Goal: Transaction & Acquisition: Book appointment/travel/reservation

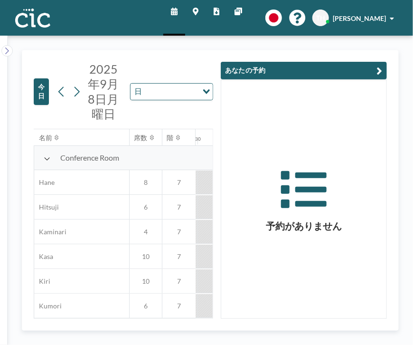
scroll to position [0, 950]
click at [95, 90] on span "2025年9月8日月曜日" at bounding box center [103, 91] width 31 height 59
click at [76, 90] on icon at bounding box center [76, 92] width 9 height 14
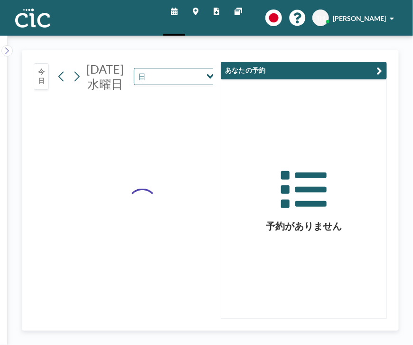
click at [76, 90] on div "[DATE]水曜日 日 Loading..." at bounding box center [135, 77] width 163 height 30
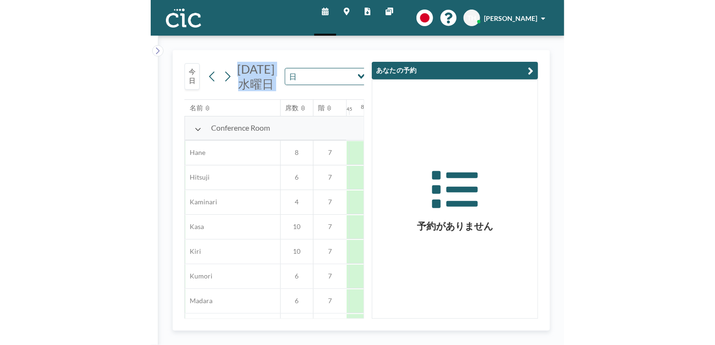
scroll to position [0, 589]
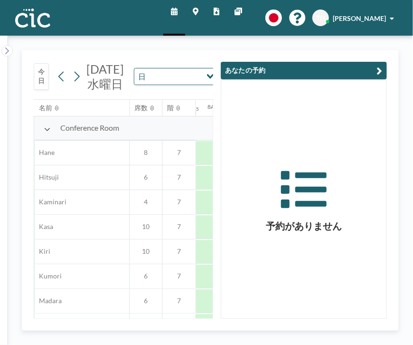
click at [409, 45] on div "今日 [DATE]水曜日 日 Loading... 名前 席数 階 12AM 15 30 45 1AM 15 30 45 2AM 15 30 45 3AM 1…" at bounding box center [211, 190] width 406 height 309
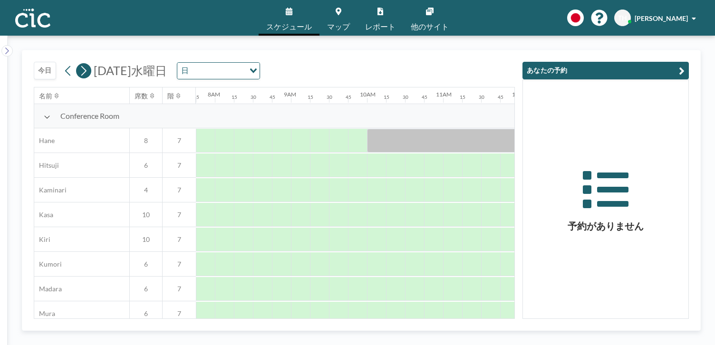
click at [79, 75] on icon at bounding box center [83, 71] width 9 height 14
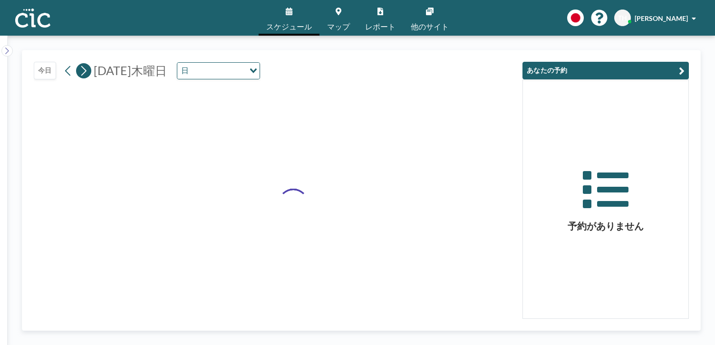
click at [85, 73] on icon at bounding box center [83, 71] width 9 height 14
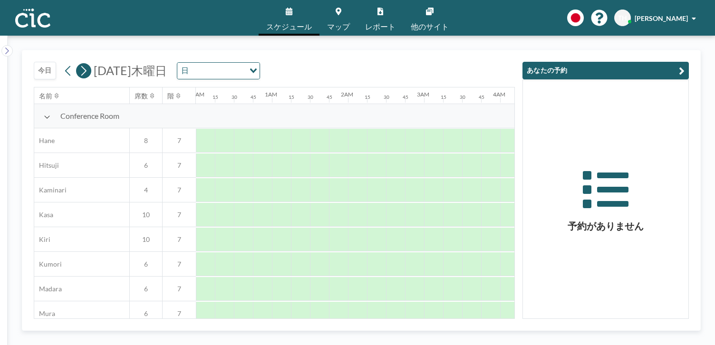
click at [85, 73] on icon at bounding box center [83, 71] width 9 height 14
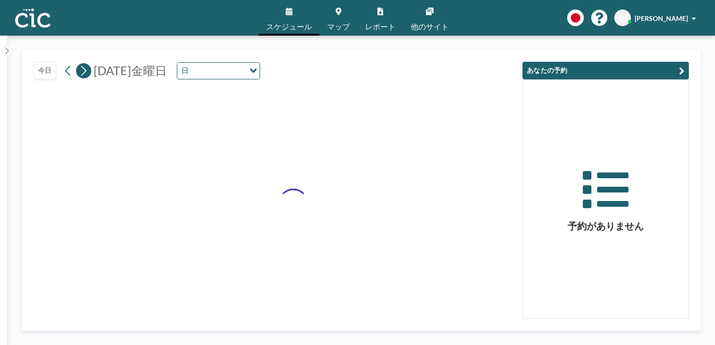
click at [85, 73] on icon at bounding box center [83, 71] width 9 height 14
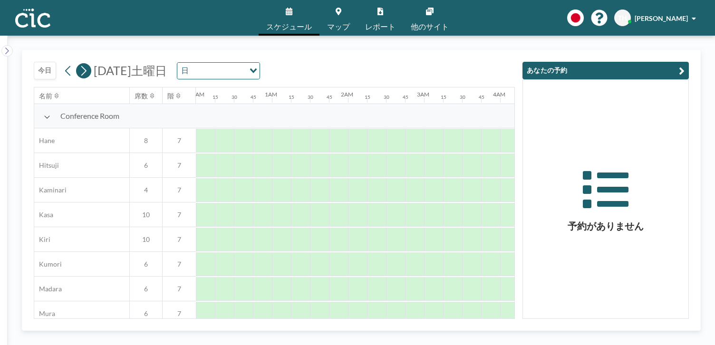
click at [85, 73] on icon at bounding box center [83, 71] width 9 height 14
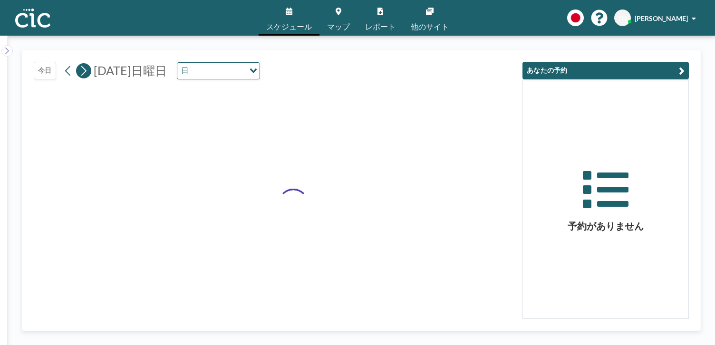
click at [85, 73] on icon at bounding box center [83, 71] width 9 height 14
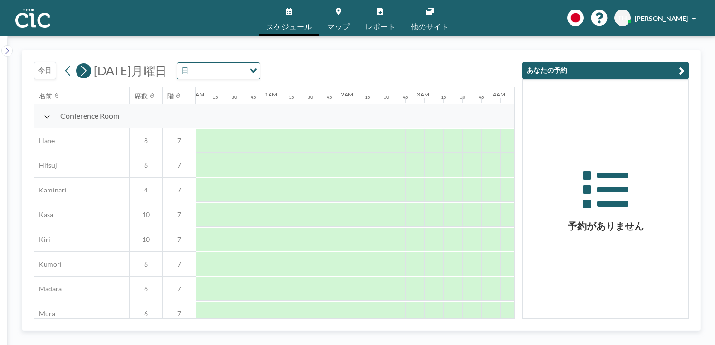
click at [85, 72] on icon at bounding box center [83, 71] width 5 height 10
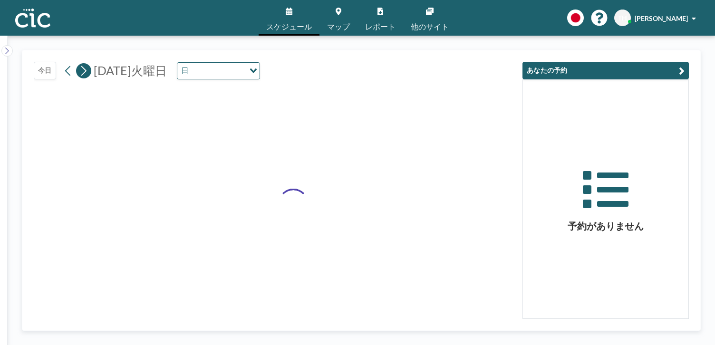
click at [85, 72] on icon at bounding box center [83, 71] width 5 height 10
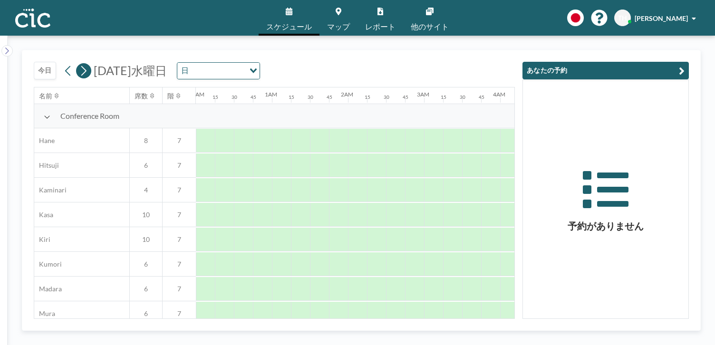
click at [85, 72] on icon at bounding box center [83, 71] width 5 height 10
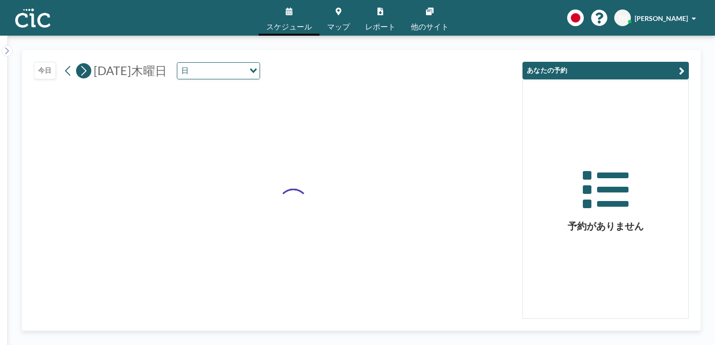
click at [85, 72] on icon at bounding box center [83, 71] width 5 height 10
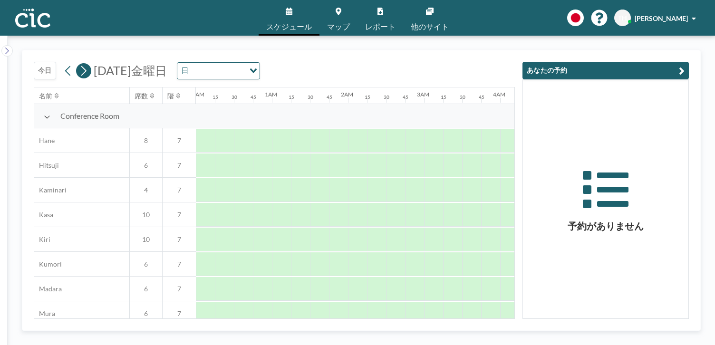
click at [85, 72] on icon at bounding box center [83, 71] width 5 height 10
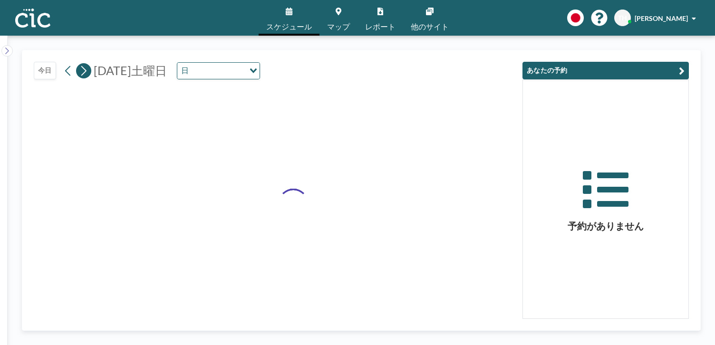
click at [85, 72] on icon at bounding box center [83, 71] width 5 height 10
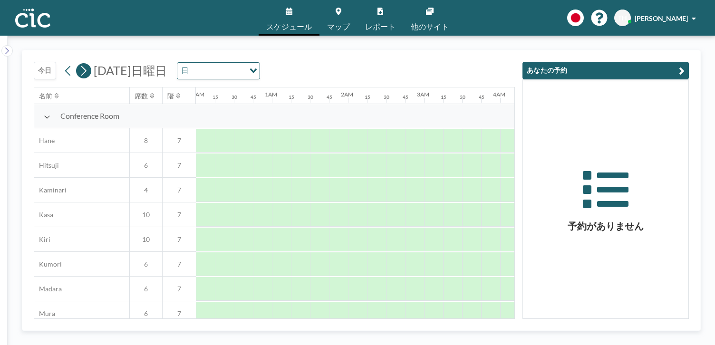
click at [85, 72] on icon at bounding box center [83, 71] width 5 height 10
drag, startPoint x: 85, startPoint y: 72, endPoint x: 79, endPoint y: 69, distance: 6.6
click at [79, 69] on icon at bounding box center [83, 71] width 9 height 14
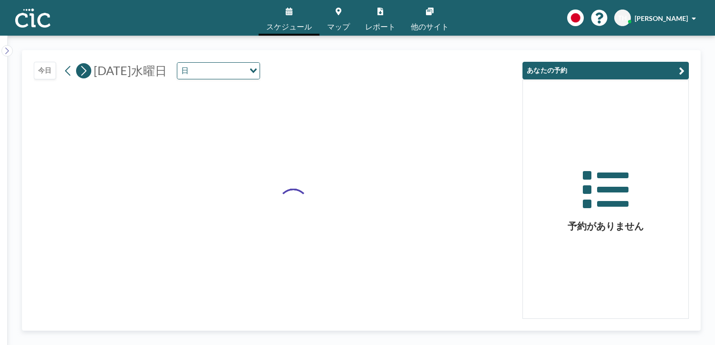
click at [79, 69] on icon at bounding box center [83, 71] width 9 height 14
click at [79, 68] on icon at bounding box center [83, 71] width 9 height 14
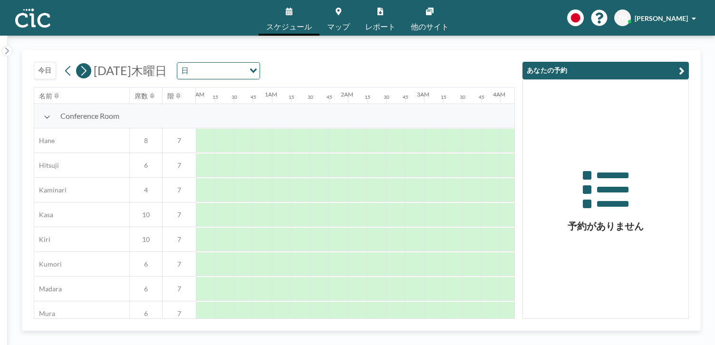
click at [79, 68] on icon at bounding box center [83, 71] width 9 height 14
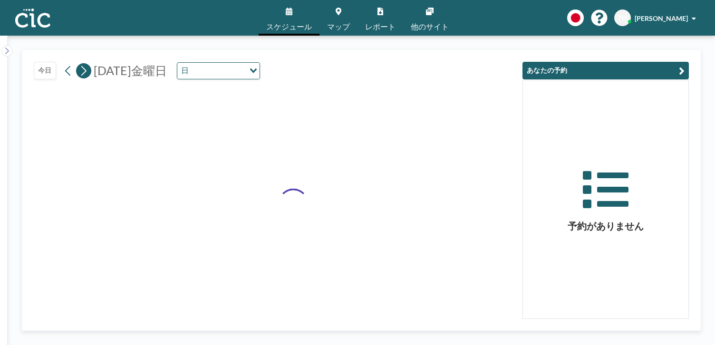
click at [79, 68] on icon at bounding box center [83, 71] width 9 height 14
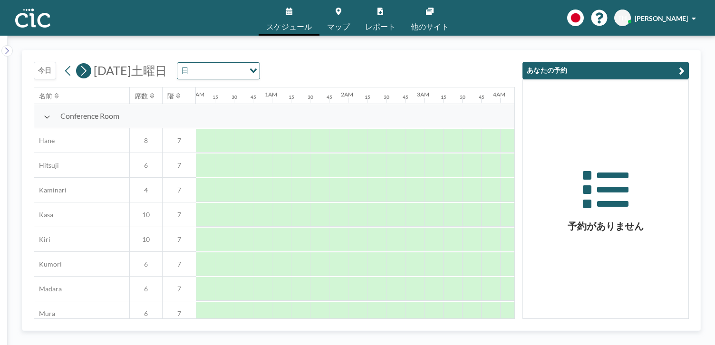
click at [79, 68] on icon at bounding box center [83, 71] width 9 height 14
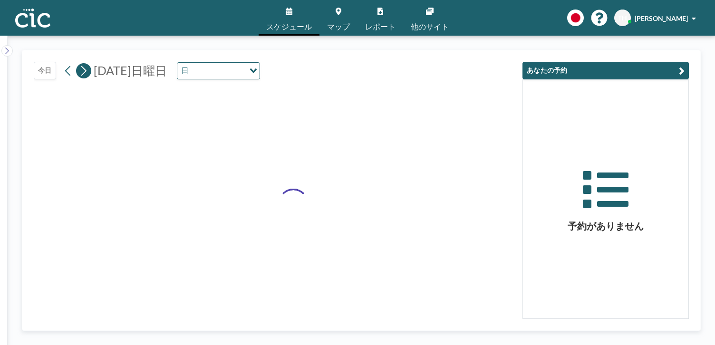
click at [79, 68] on icon at bounding box center [83, 71] width 9 height 14
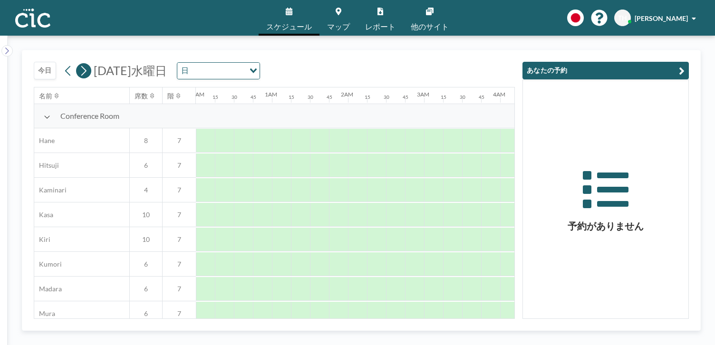
click at [79, 68] on icon at bounding box center [83, 71] width 9 height 14
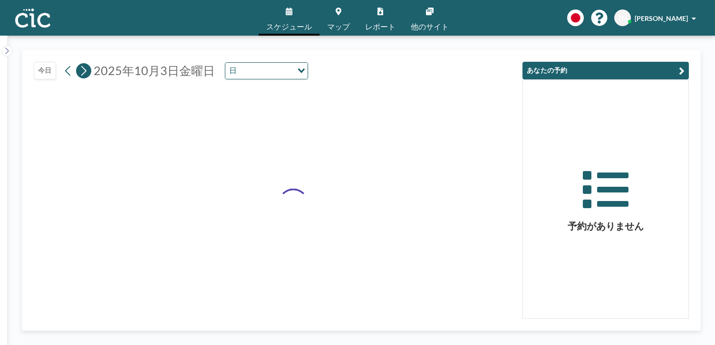
click at [79, 68] on icon at bounding box center [83, 71] width 9 height 14
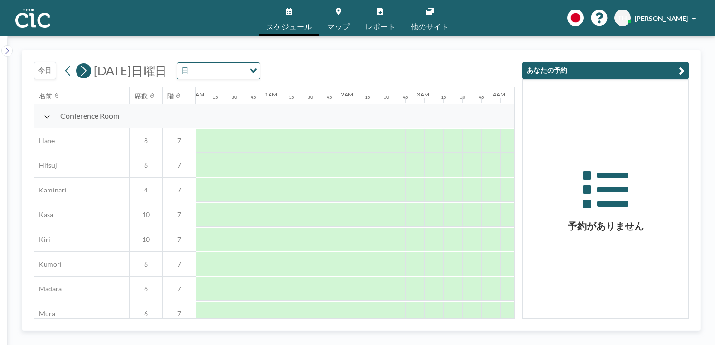
click at [79, 68] on icon at bounding box center [83, 71] width 9 height 14
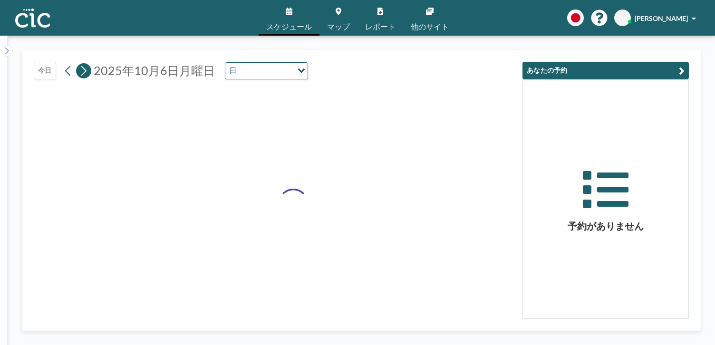
click at [79, 68] on icon at bounding box center [83, 71] width 9 height 14
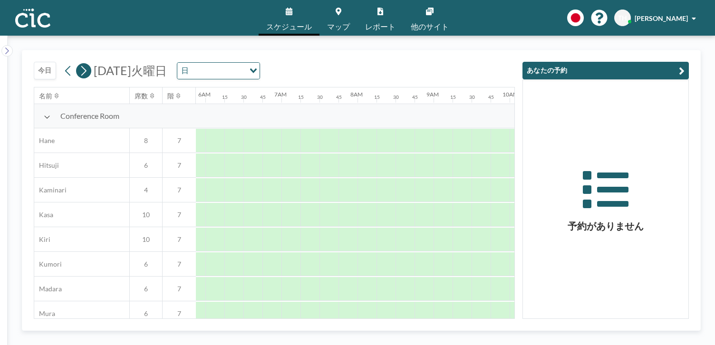
click at [79, 68] on icon at bounding box center [83, 71] width 9 height 14
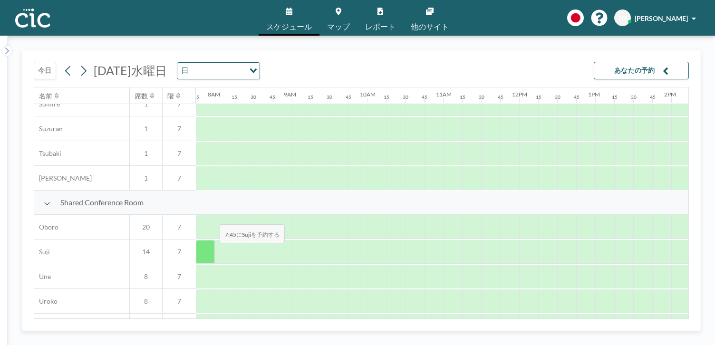
scroll to position [638, 589]
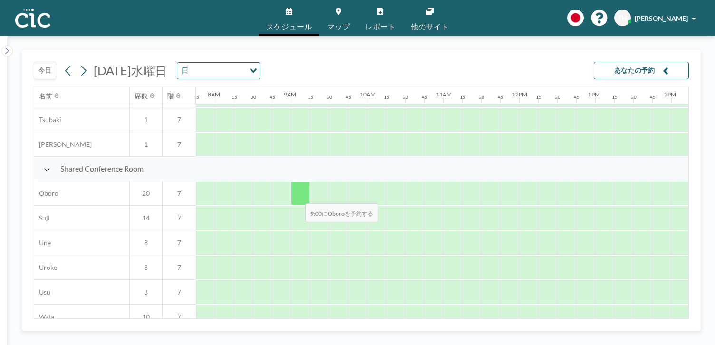
click at [297, 197] on div at bounding box center [300, 194] width 19 height 24
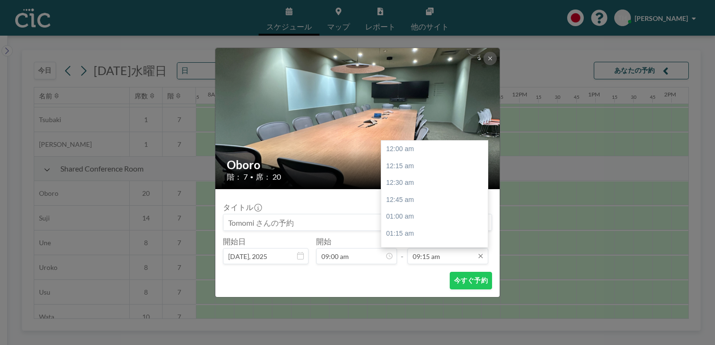
scroll to position [625, 0]
click at [413, 258] on input "09:15 am" at bounding box center [447, 256] width 81 height 16
click at [405, 233] on div "11:00 am" at bounding box center [436, 235] width 111 height 17
type input "11:00 am"
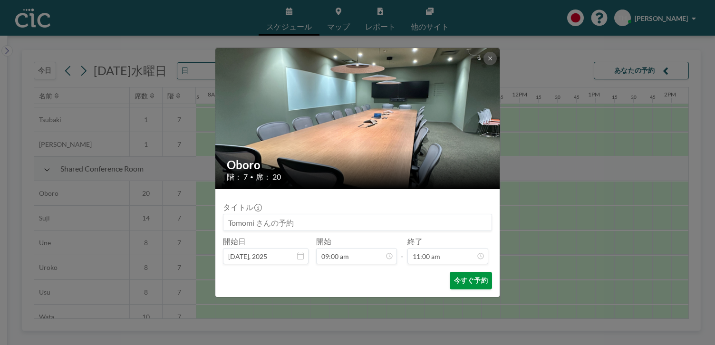
scroll to position [744, 0]
click at [413, 283] on button "今すぐ予約" at bounding box center [471, 281] width 42 height 18
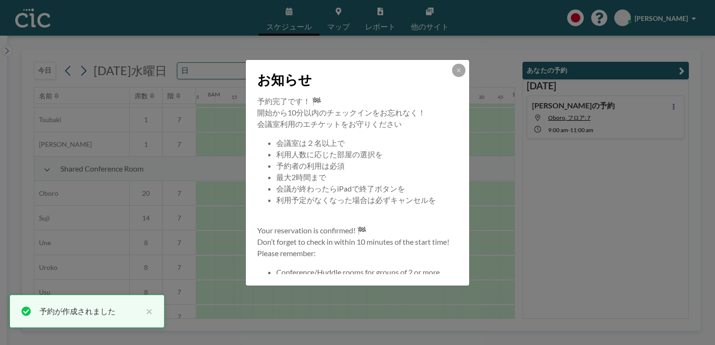
click at [413, 67] on icon at bounding box center [459, 70] width 6 height 6
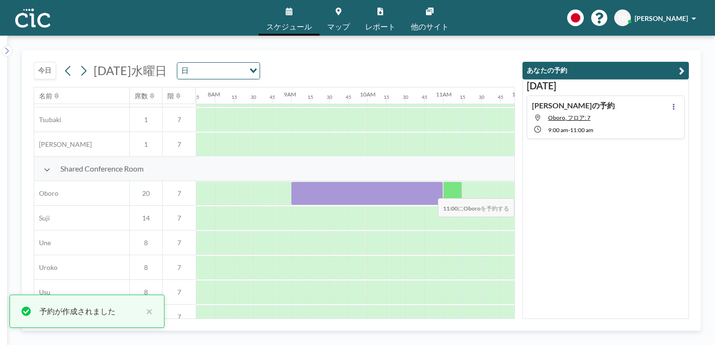
click at [413, 192] on div at bounding box center [452, 194] width 19 height 24
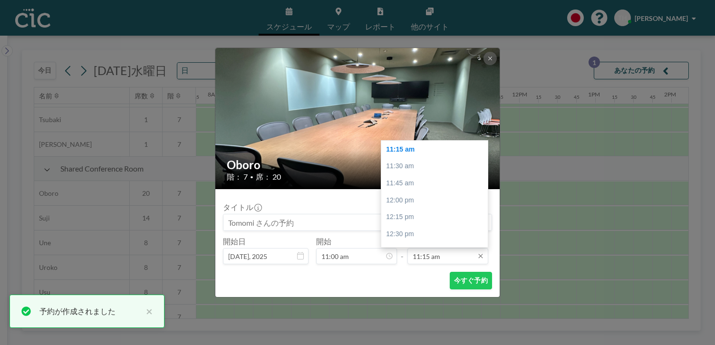
click at [413, 255] on input "11:15 am" at bounding box center [447, 256] width 81 height 16
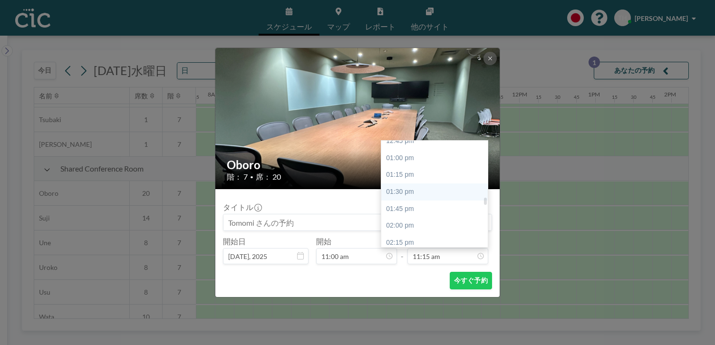
scroll to position [872, 0]
click at [397, 153] on div "01:00 pm" at bounding box center [436, 156] width 111 height 17
type input "01:00 pm"
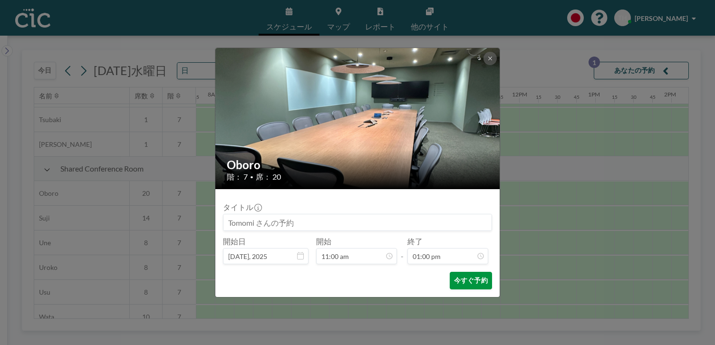
click at [413, 278] on button "今すぐ予約" at bounding box center [471, 281] width 42 height 18
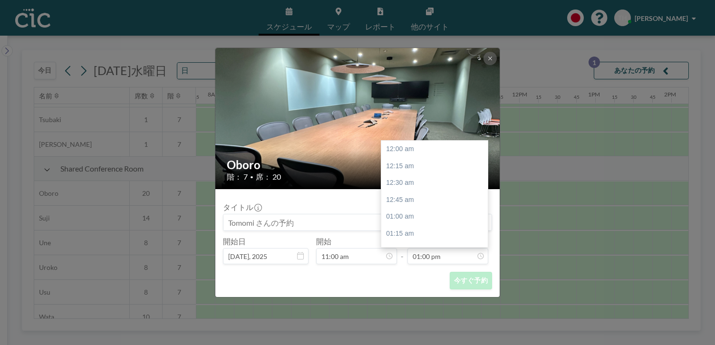
scroll to position [0, 0]
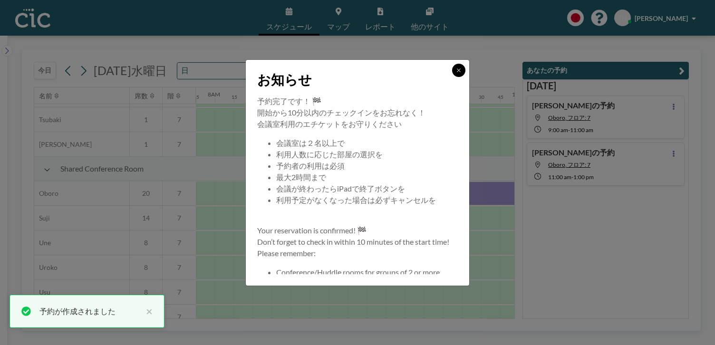
drag, startPoint x: 454, startPoint y: 70, endPoint x: 460, endPoint y: 88, distance: 18.8
click at [413, 69] on button at bounding box center [458, 70] width 13 height 13
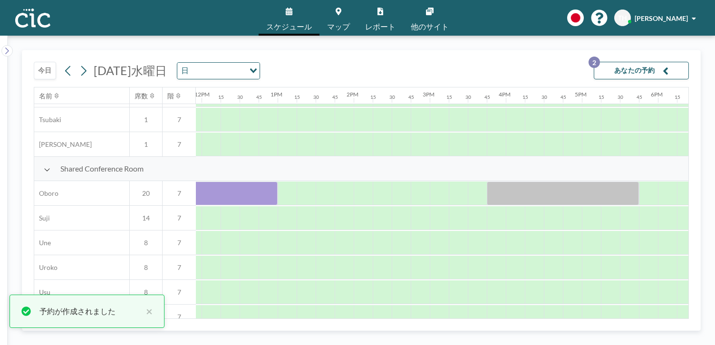
scroll to position [638, 915]
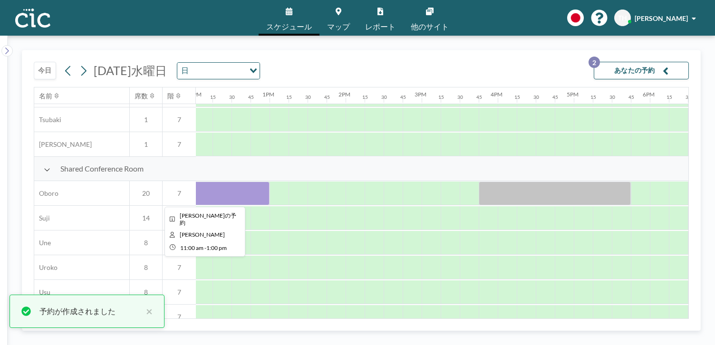
click at [268, 194] on div at bounding box center [193, 194] width 152 height 24
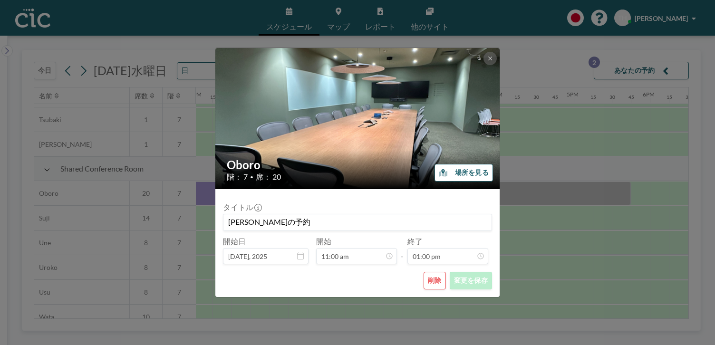
scroll to position [879, 0]
click at [413, 54] on button at bounding box center [489, 58] width 13 height 13
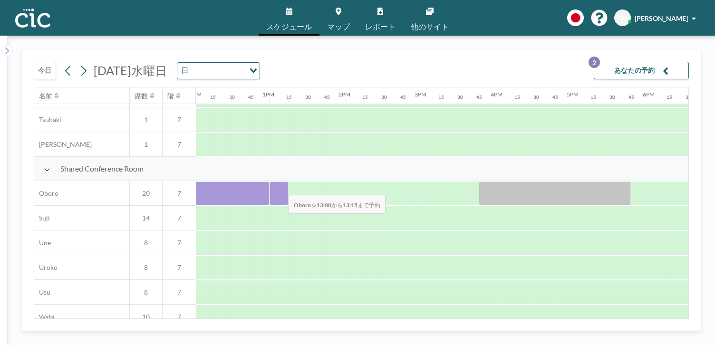
click at [281, 189] on div at bounding box center [278, 194] width 19 height 24
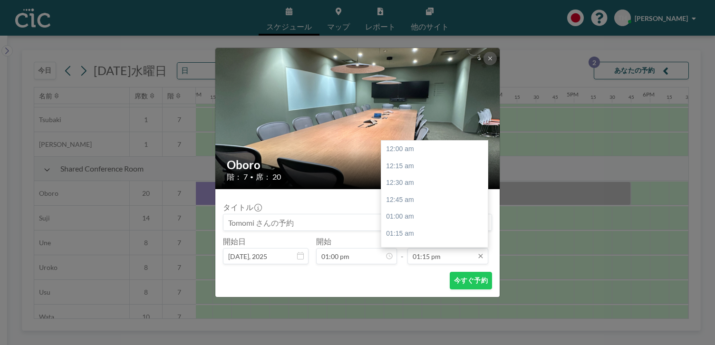
scroll to position [896, 0]
click at [413, 254] on input "01:15 pm" at bounding box center [447, 256] width 81 height 16
click at [398, 231] on div "03:00 pm" at bounding box center [436, 236] width 111 height 17
type input "03:00 pm"
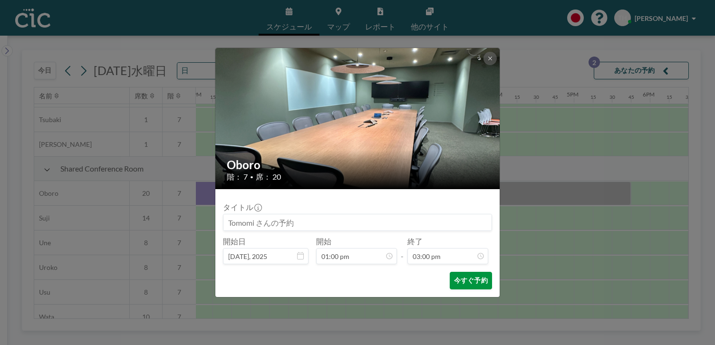
scroll to position [0, 0]
click at [413, 279] on button "今すぐ予約" at bounding box center [471, 281] width 42 height 18
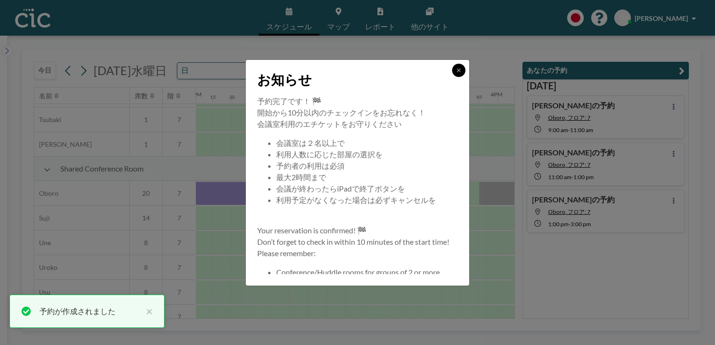
click at [413, 72] on icon at bounding box center [459, 70] width 6 height 6
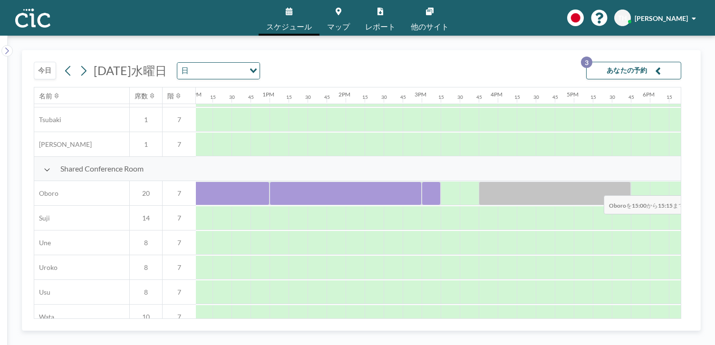
click at [413, 189] on div at bounding box center [431, 194] width 19 height 24
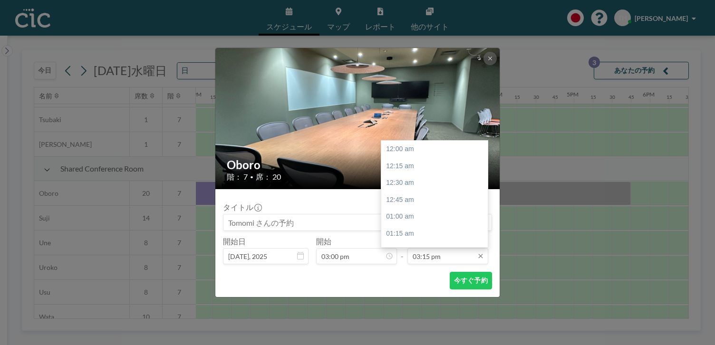
scroll to position [1032, 0]
click at [413, 253] on input "03:15 pm" at bounding box center [447, 256] width 81 height 16
click at [405, 166] on div "03:30 pm" at bounding box center [436, 165] width 111 height 17
type input "03:30 pm"
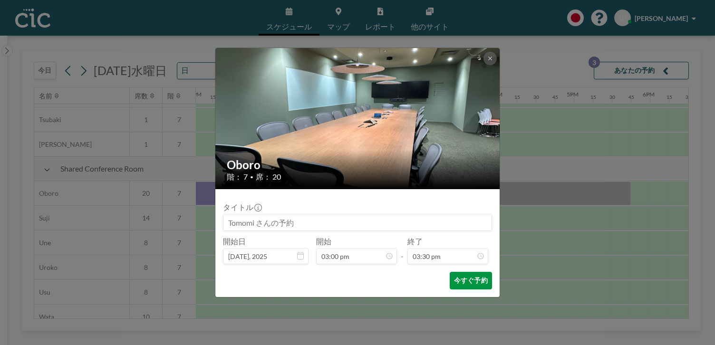
scroll to position [1048, 0]
click at [413, 279] on button "今すぐ予約" at bounding box center [471, 281] width 42 height 18
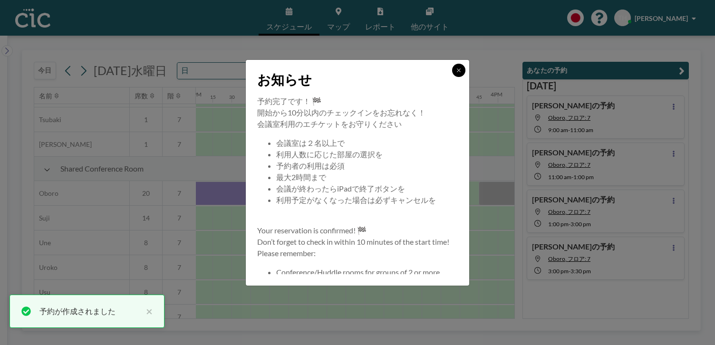
drag, startPoint x: 457, startPoint y: 69, endPoint x: 445, endPoint y: 229, distance: 159.6
click at [413, 71] on icon at bounding box center [459, 70] width 6 height 6
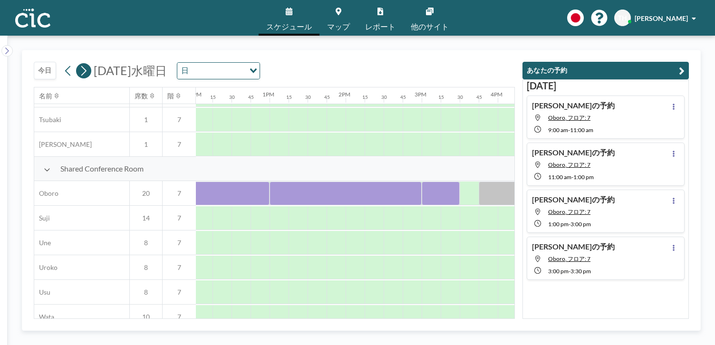
click at [84, 71] on icon at bounding box center [83, 71] width 9 height 14
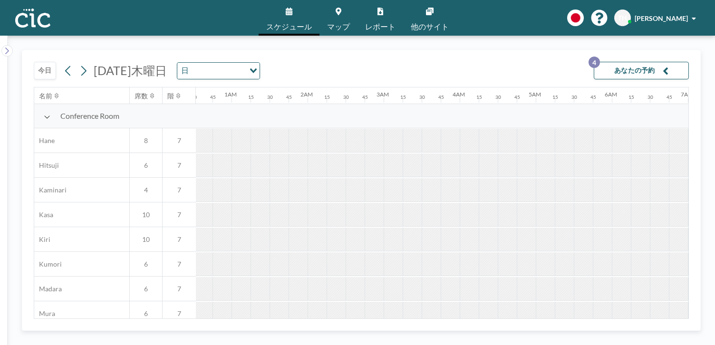
scroll to position [0, 0]
